Goal: Navigation & Orientation: Find specific page/section

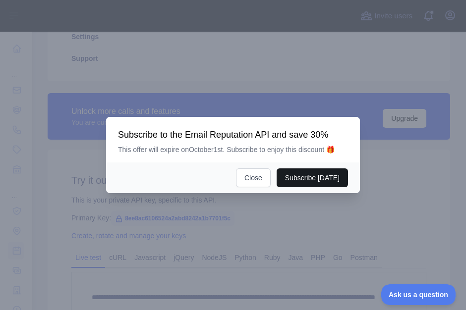
click at [317, 184] on button "Subscribe [DATE]" at bounding box center [311, 177] width 71 height 19
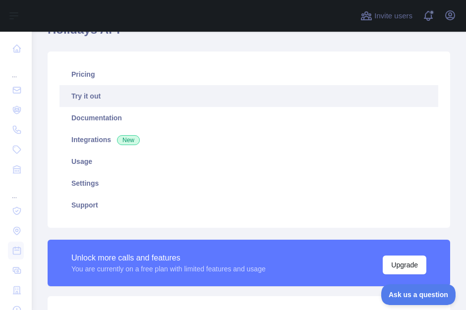
scroll to position [97, 0]
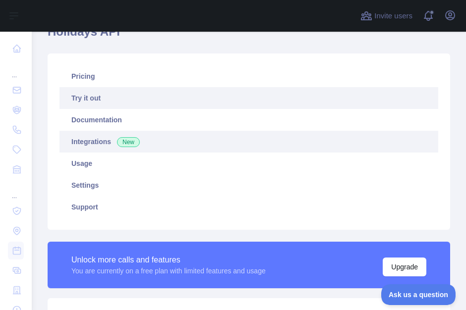
click at [175, 133] on link "Integrations New" at bounding box center [248, 142] width 379 height 22
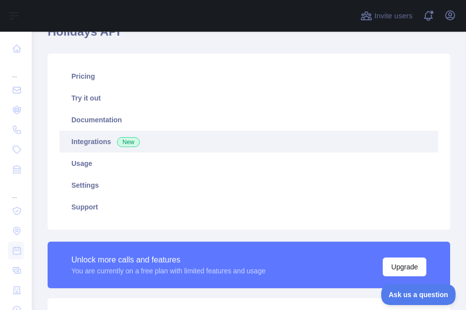
click at [208, 146] on link "Integrations New" at bounding box center [248, 142] width 379 height 22
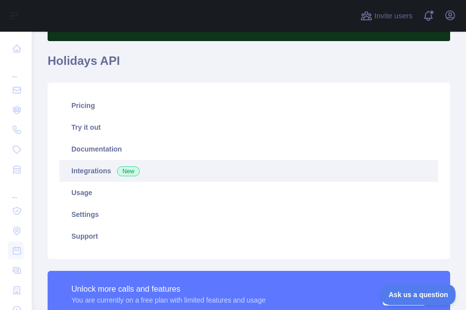
scroll to position [76, 0]
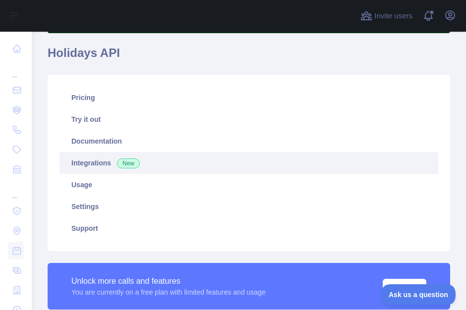
click at [257, 163] on link "Integrations New" at bounding box center [248, 163] width 379 height 22
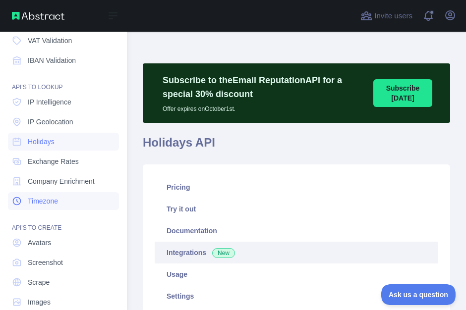
scroll to position [126, 0]
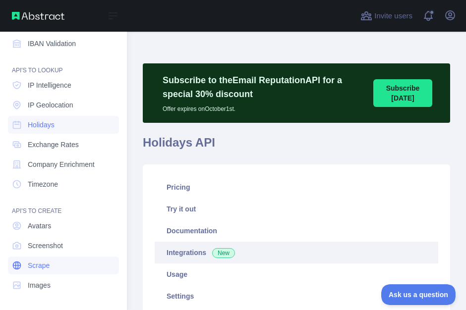
click at [49, 266] on span "Scrape" at bounding box center [39, 266] width 22 height 10
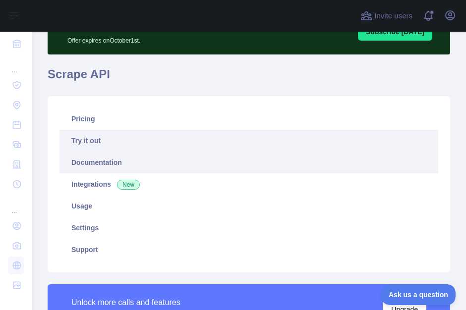
scroll to position [57, 0]
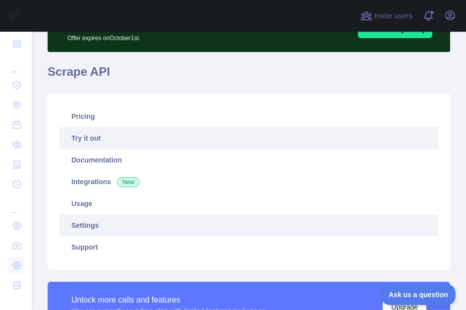
click at [159, 222] on link "Settings" at bounding box center [248, 226] width 379 height 22
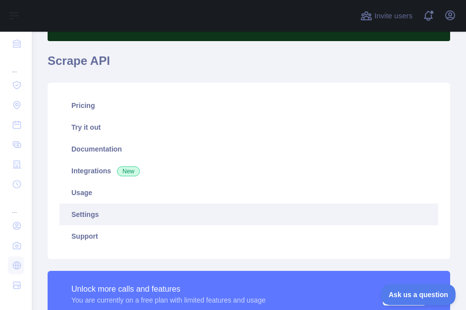
scroll to position [69, 0]
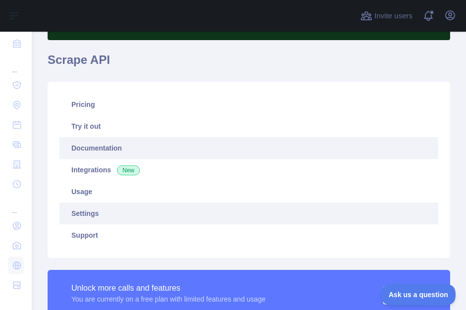
click at [171, 145] on link "Documentation" at bounding box center [248, 148] width 379 height 22
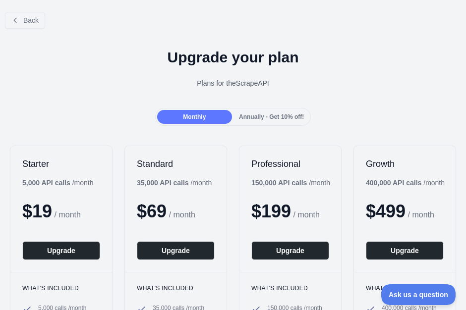
click at [336, 110] on div at bounding box center [233, 155] width 466 height 310
click at [35, 17] on span "Back" at bounding box center [30, 20] width 15 height 8
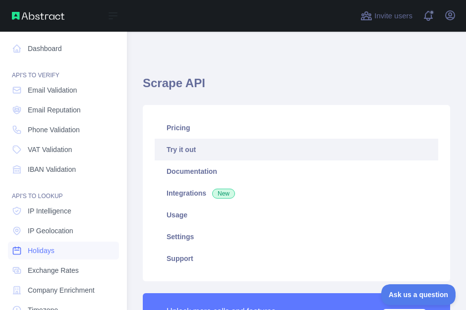
click at [53, 253] on span "Holidays" at bounding box center [41, 251] width 27 height 10
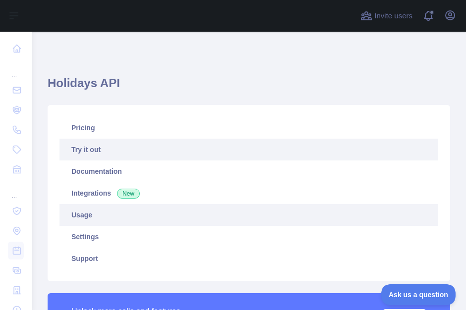
click at [102, 218] on link "Usage" at bounding box center [248, 215] width 379 height 22
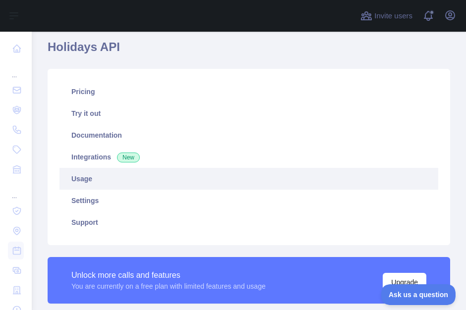
scroll to position [35, 0]
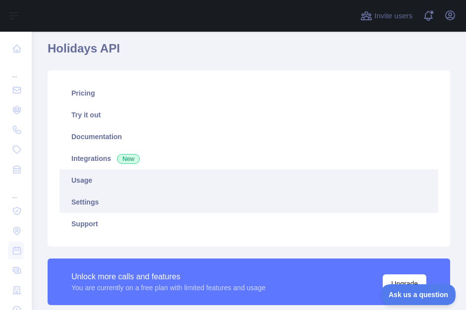
click at [83, 202] on link "Settings" at bounding box center [248, 202] width 379 height 22
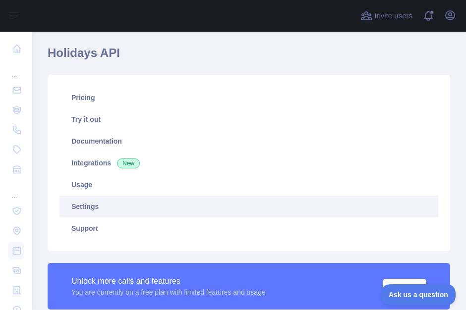
scroll to position [23, 0]
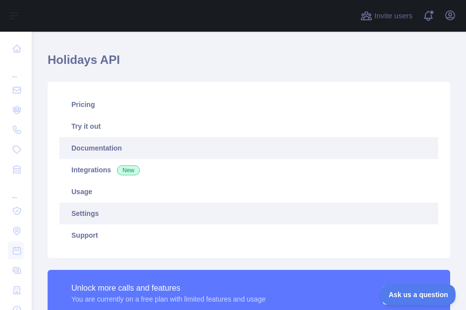
click at [163, 147] on link "Documentation" at bounding box center [248, 148] width 379 height 22
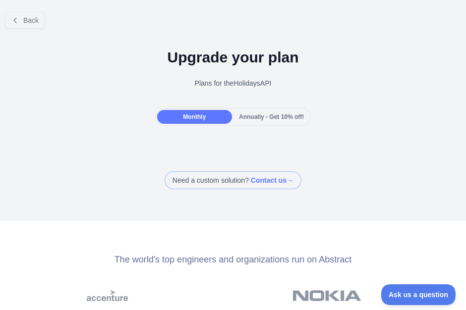
click at [277, 117] on div "Subscribe to the Email Reputation API and save 30% This offer will expire on Oc…" at bounding box center [233, 140] width 254 height 46
click at [272, 118] on span "Annually - Get 10% off!" at bounding box center [271, 116] width 65 height 7
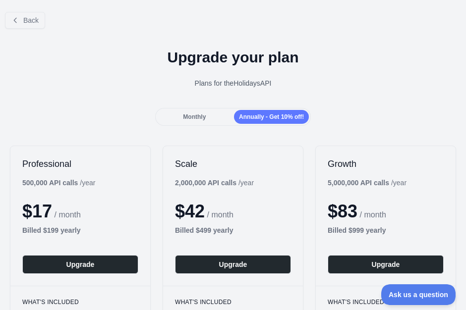
click at [195, 117] on span "Monthly" at bounding box center [194, 116] width 23 height 7
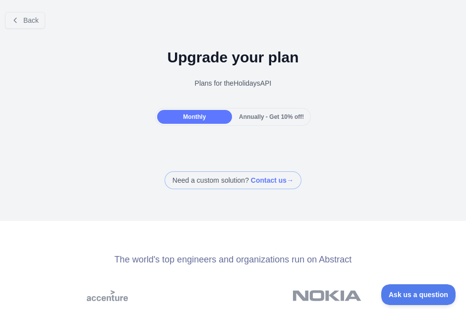
click at [278, 117] on span "Annually - Get 10% off!" at bounding box center [271, 116] width 65 height 7
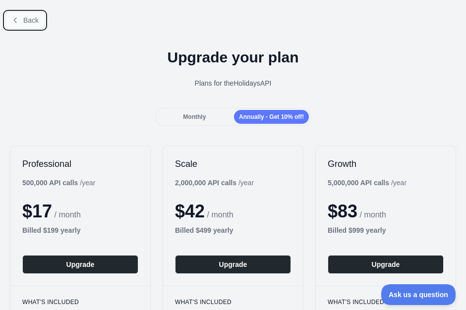
click at [31, 23] on span "Back" at bounding box center [30, 20] width 15 height 8
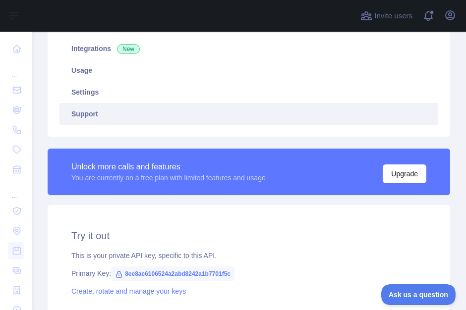
scroll to position [190, 0]
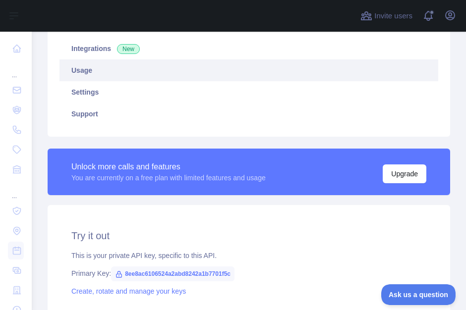
click at [126, 64] on link "Usage" at bounding box center [248, 70] width 379 height 22
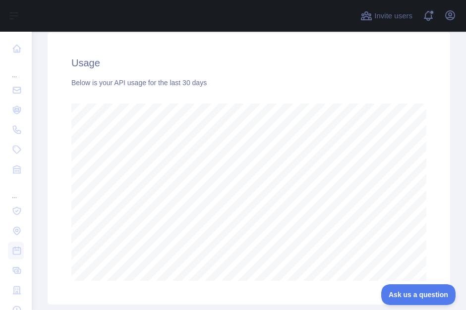
scroll to position [365, 0]
